Goal: Navigation & Orientation: Find specific page/section

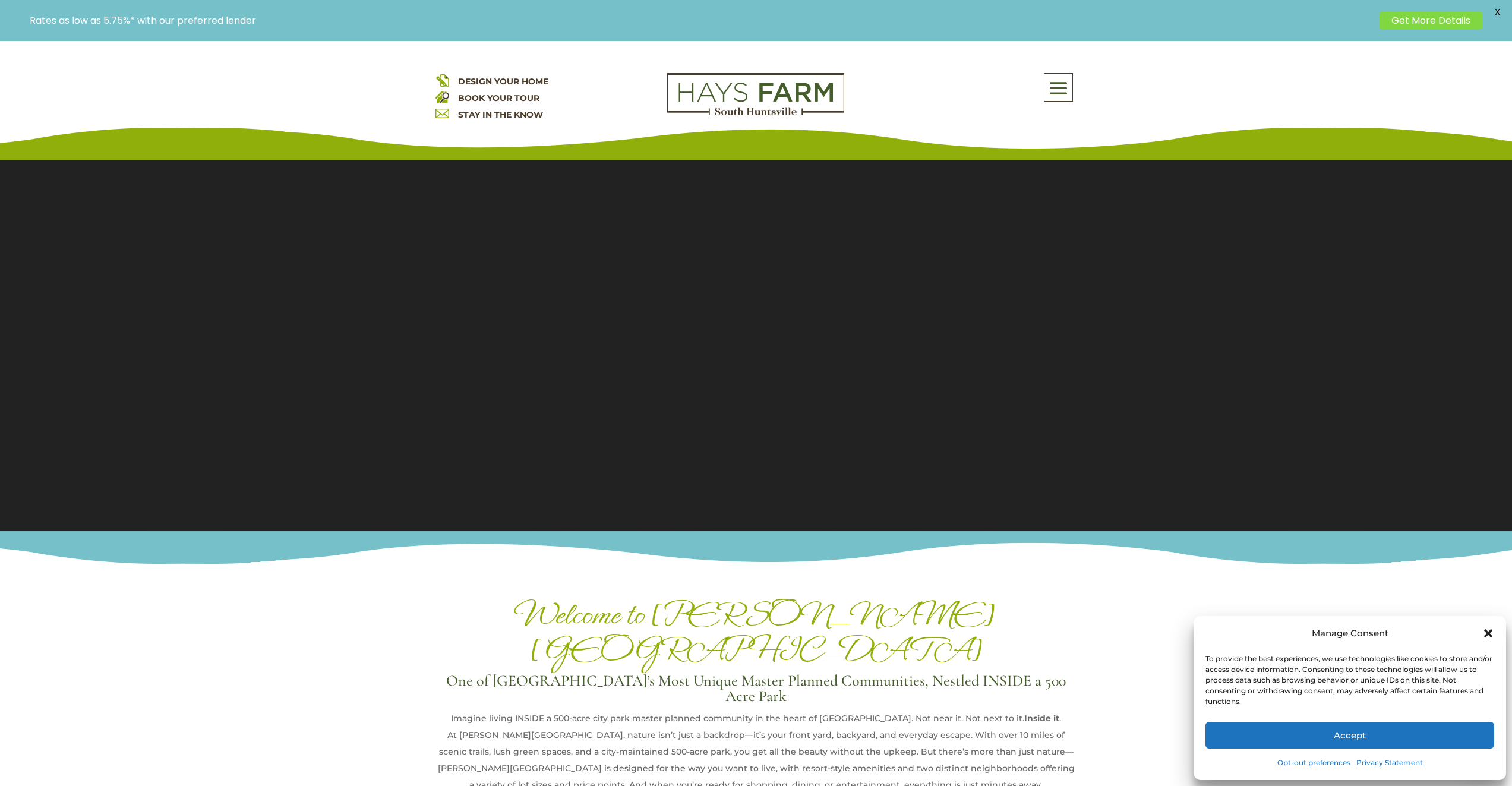
click at [1492, 635] on icon "Close dialog" at bounding box center [1487, 633] width 12 height 12
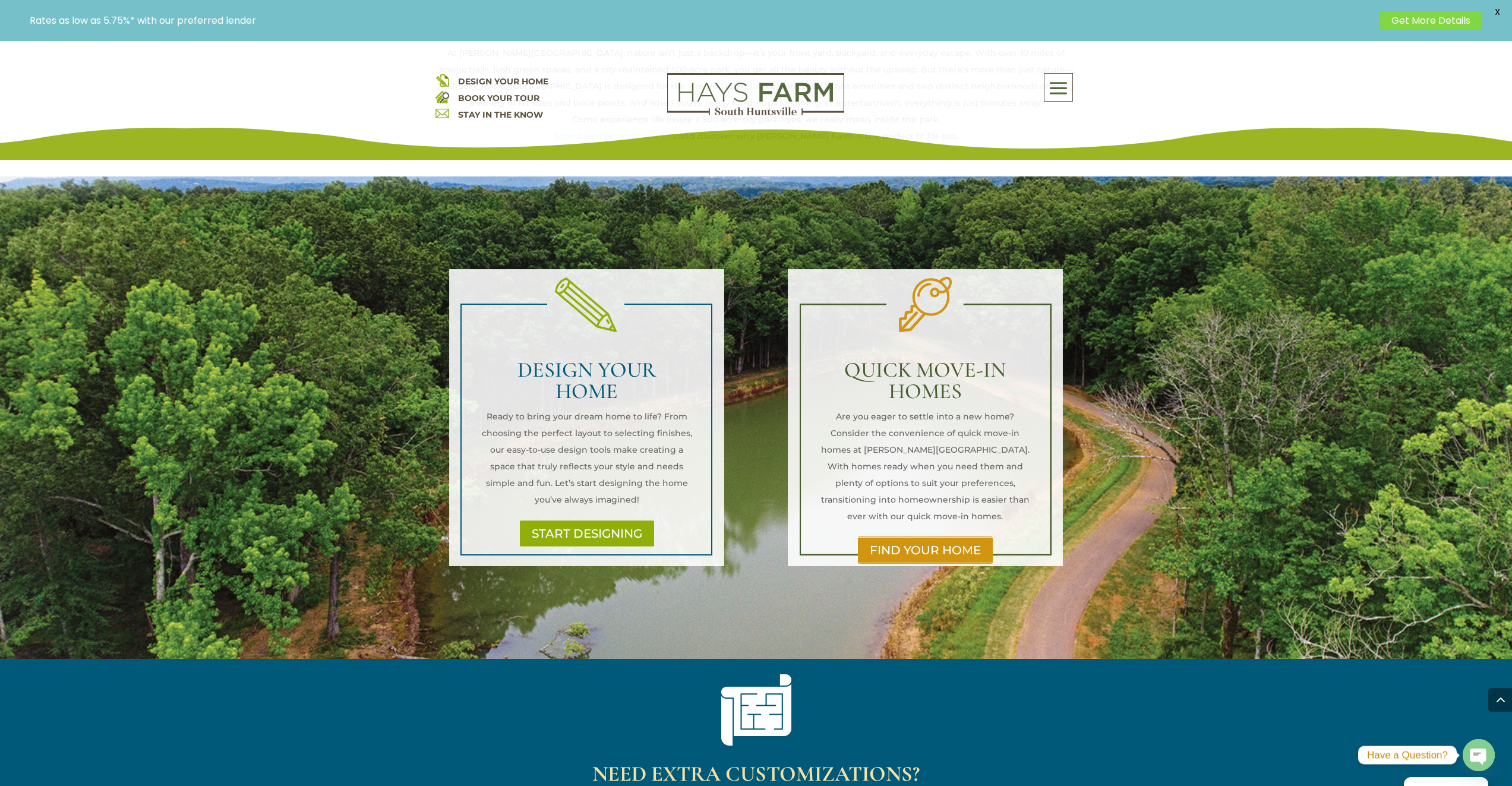
scroll to position [683, 0]
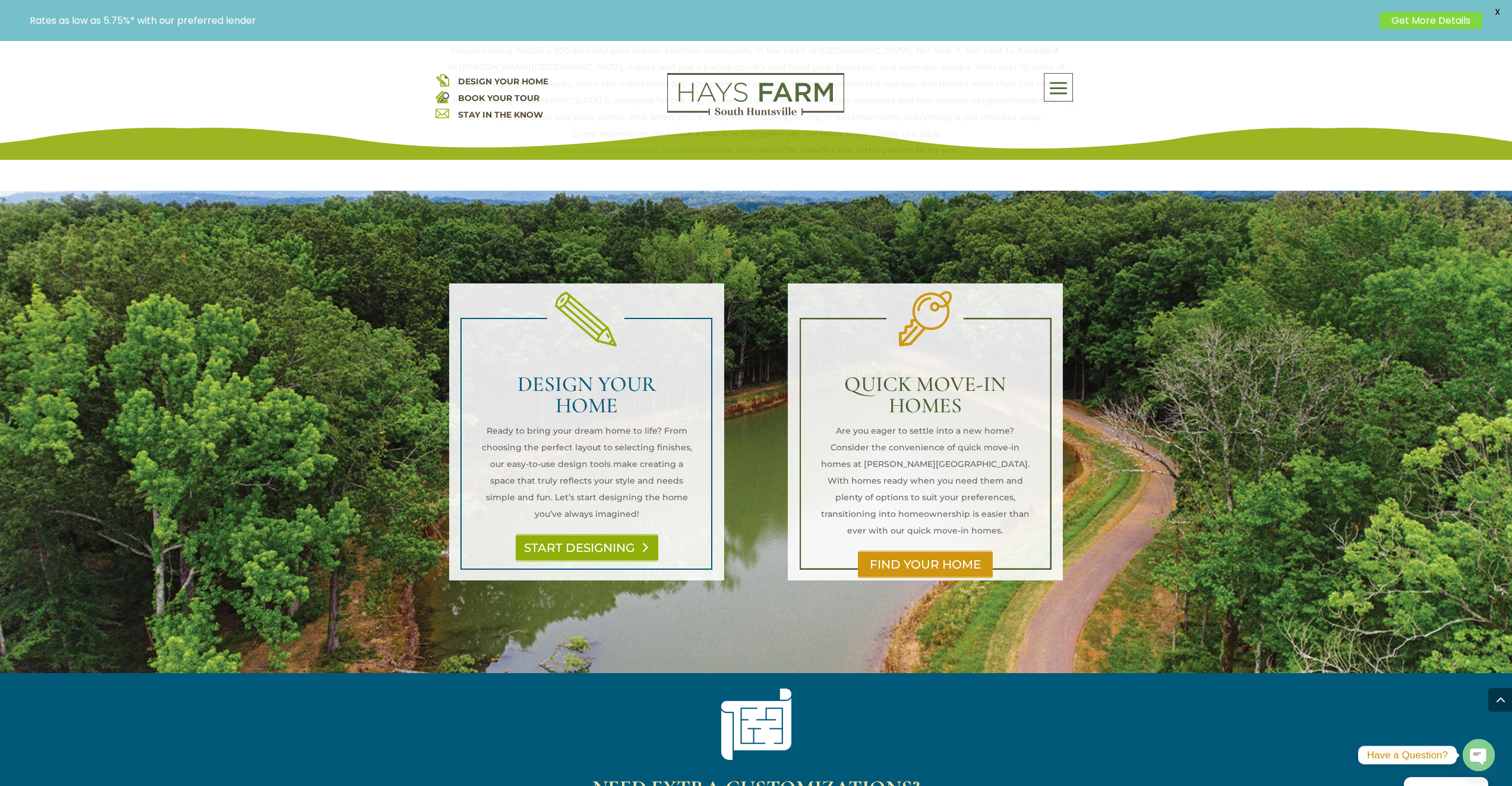
click at [616, 535] on link "START DESIGNING" at bounding box center [587, 548] width 143 height 27
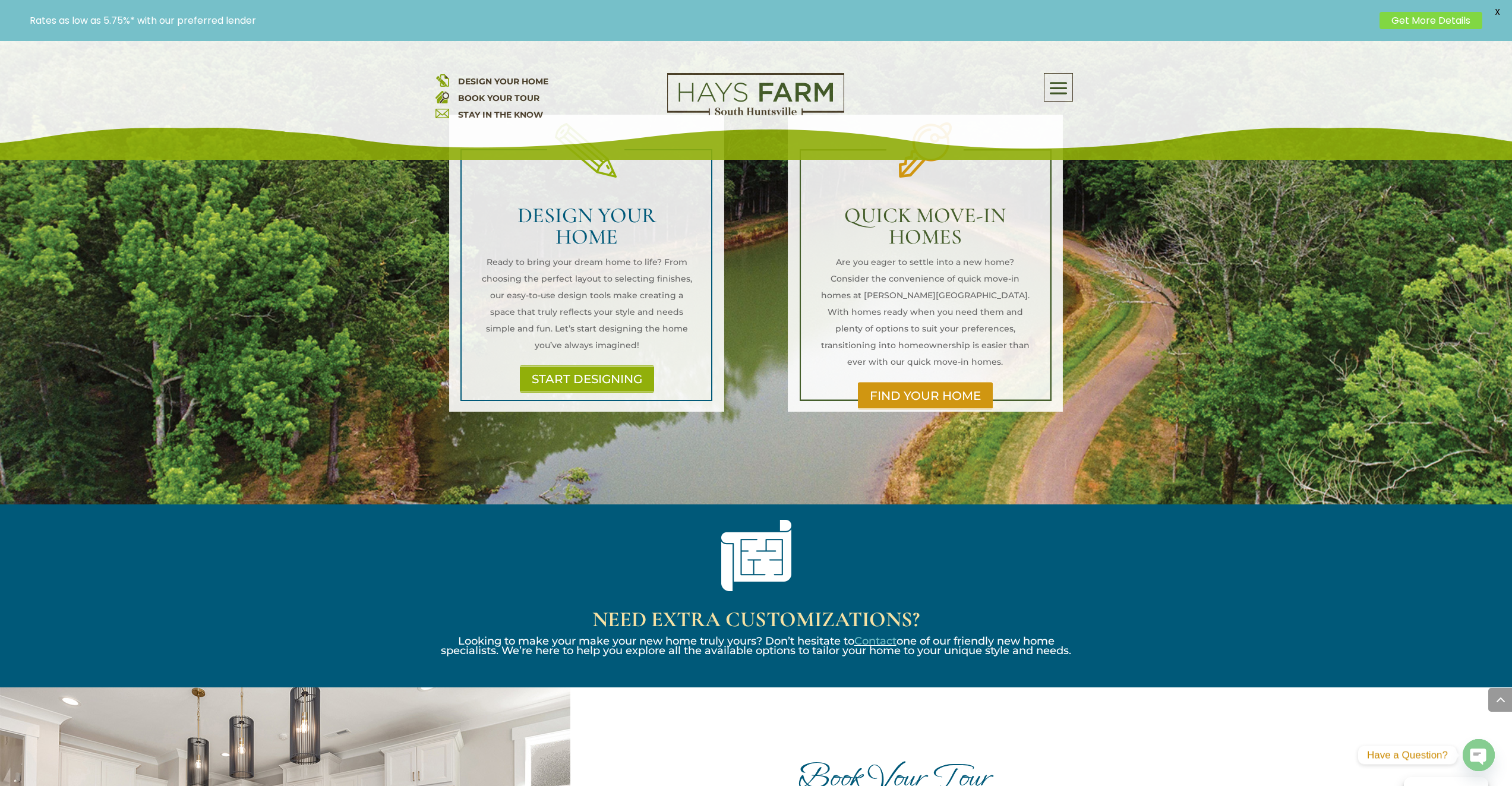
scroll to position [872, 0]
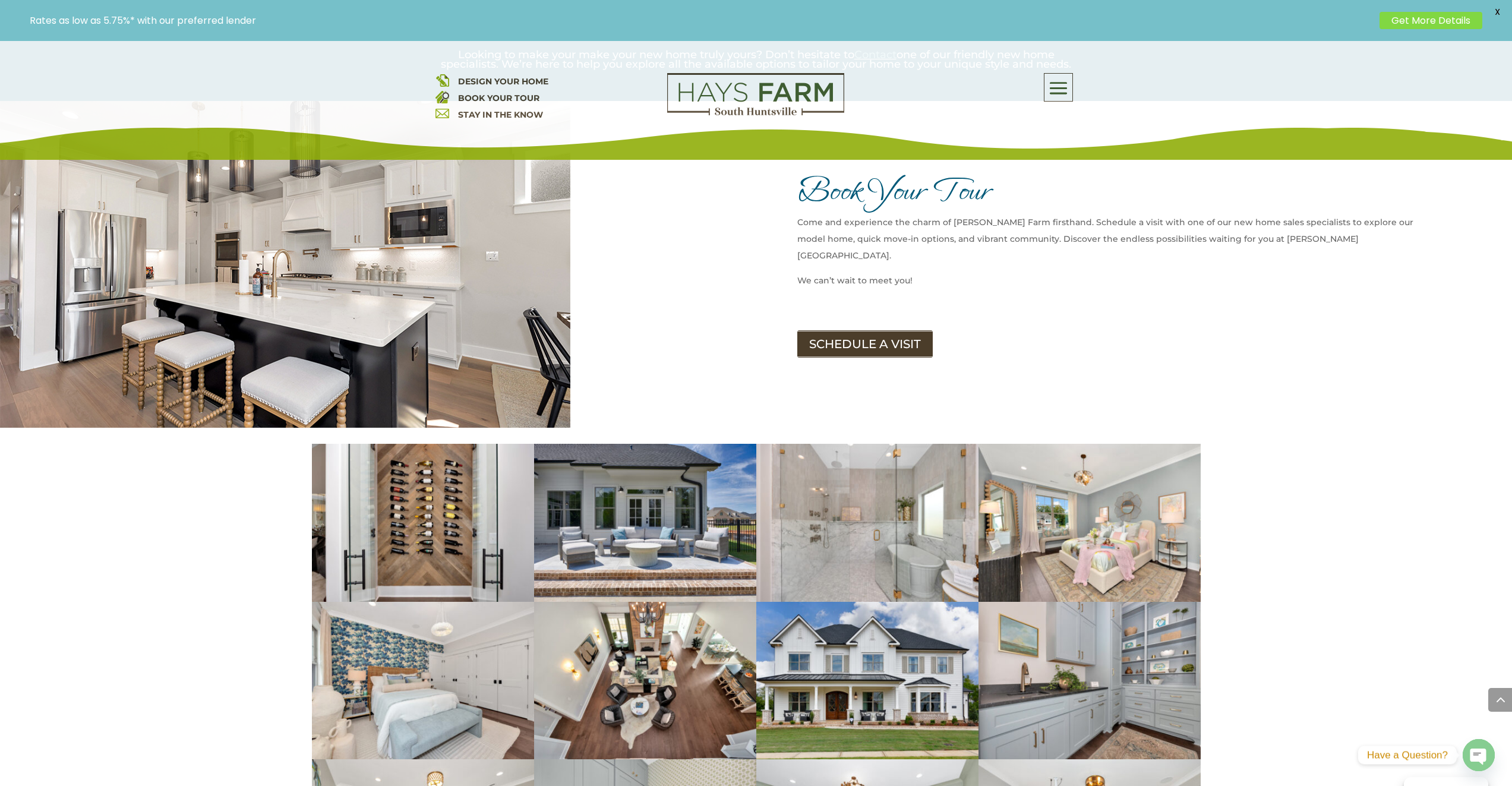
drag, startPoint x: 1510, startPoint y: 329, endPoint x: 1511, endPoint y: 366, distance: 37.0
click at [1511, 363] on div "Book Your Tour Come and experience the charm of Hays Farm firsthand. Schedule a…" at bounding box center [756, 265] width 1512 height 327
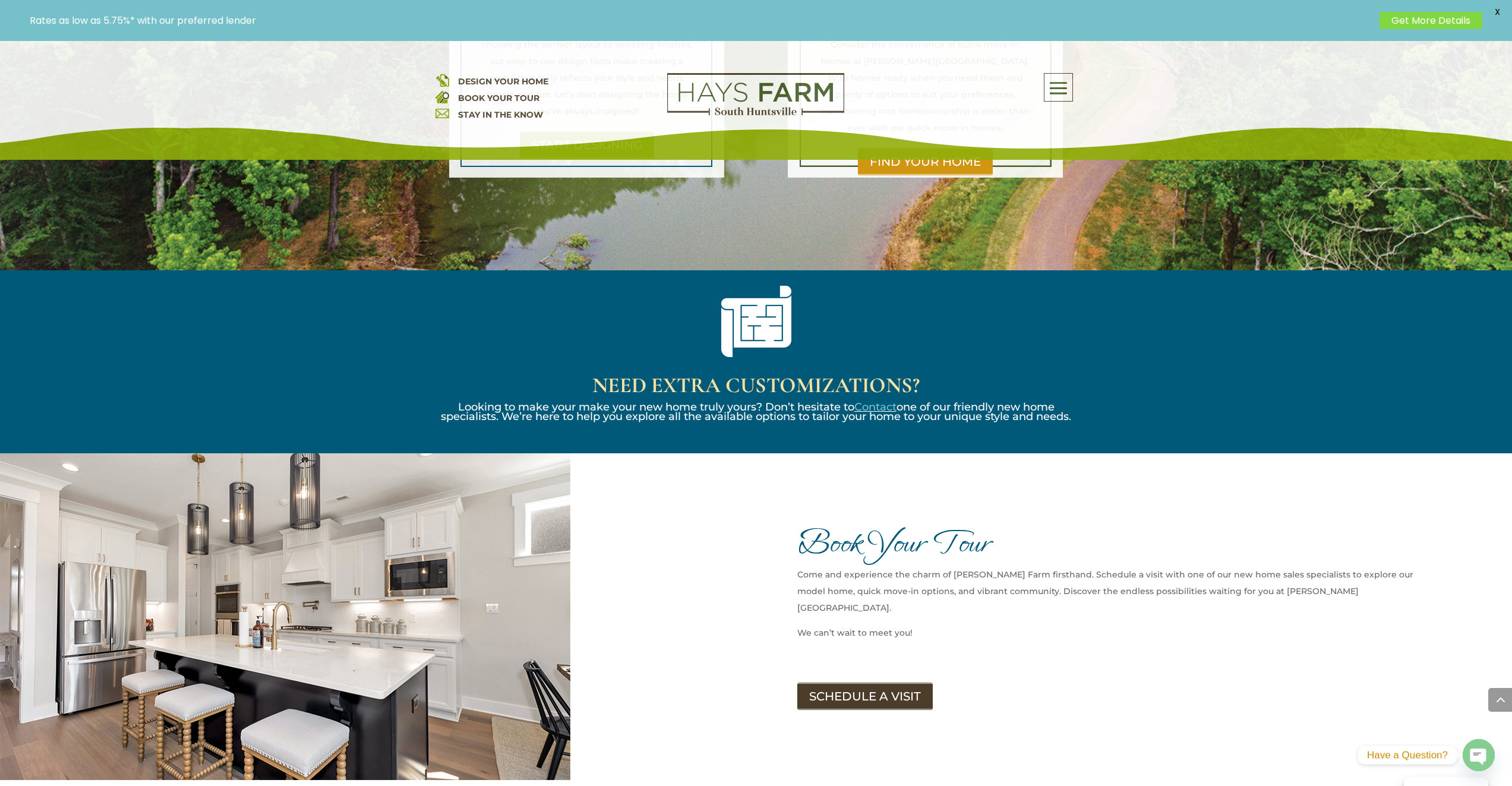
scroll to position [908, 0]
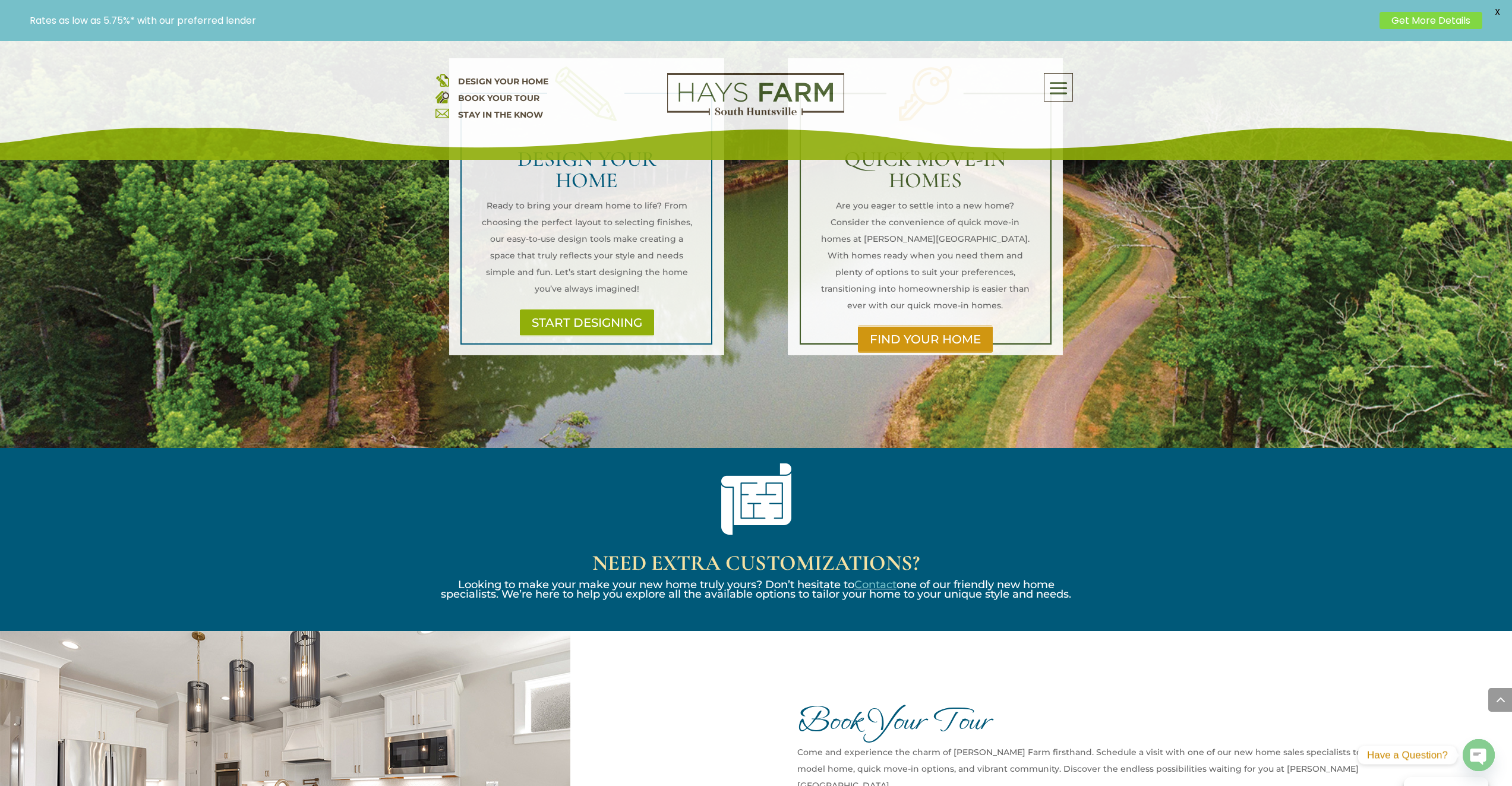
click at [1067, 90] on span at bounding box center [1058, 89] width 28 height 27
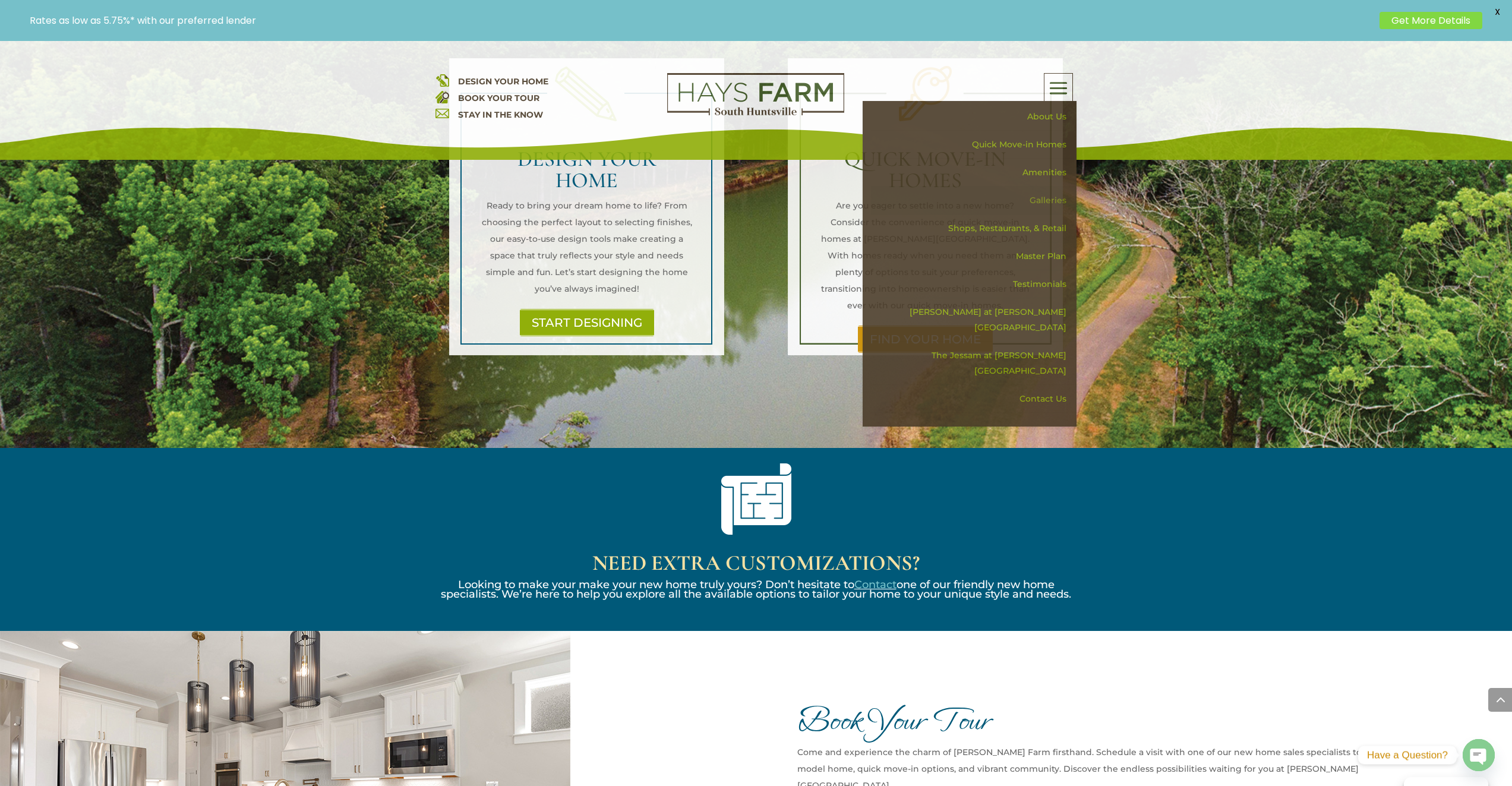
click at [1052, 199] on link "Galleries" at bounding box center [973, 200] width 206 height 28
